Goal: Find specific page/section: Find specific page/section

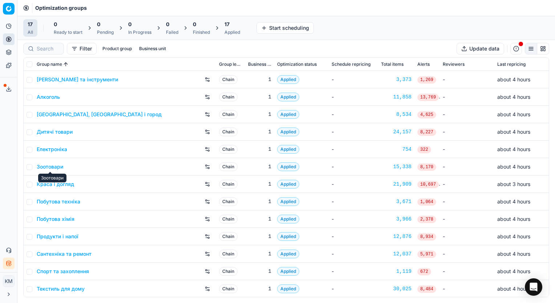
click at [57, 181] on div "Зоотовари" at bounding box center [52, 178] width 28 height 9
click at [57, 184] on link "Краса і догляд" at bounding box center [55, 183] width 37 height 7
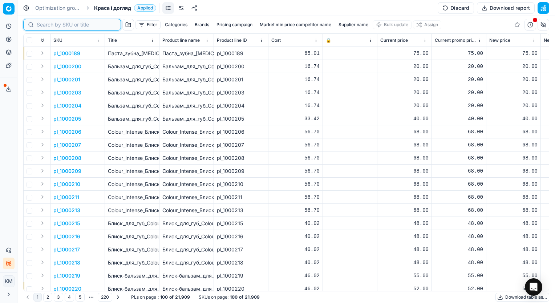
click at [45, 25] on input at bounding box center [76, 24] width 79 height 7
paste input "496692"
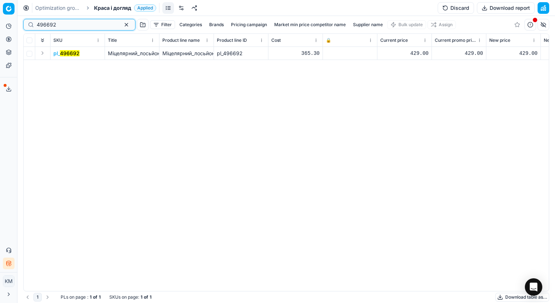
type input "496692"
click at [65, 52] on mark "496692" at bounding box center [70, 53] width 20 height 6
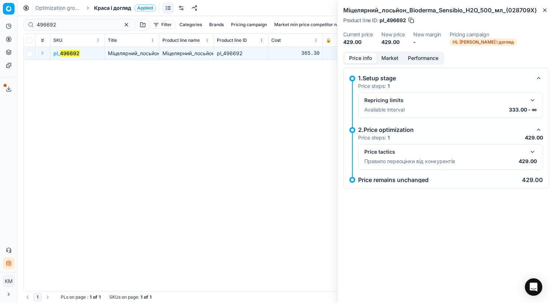
click at [295, 103] on div "pl_ 496692 Міцелярний_лосьйон_Bioderma_Sensibio_Н2О_500_мл_(028709X) Міцелярний…" at bounding box center [286, 169] width 525 height 244
click at [544, 9] on icon "button" at bounding box center [545, 10] width 6 height 6
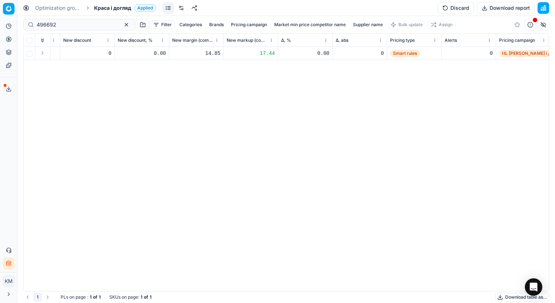
scroll to position [0, 747]
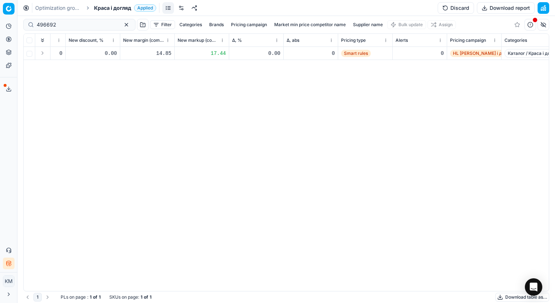
click at [161, 53] on div "14.85" at bounding box center [147, 53] width 48 height 7
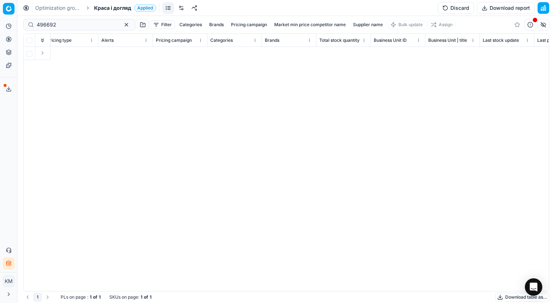
scroll to position [0, 0]
